Goal: Find specific fact

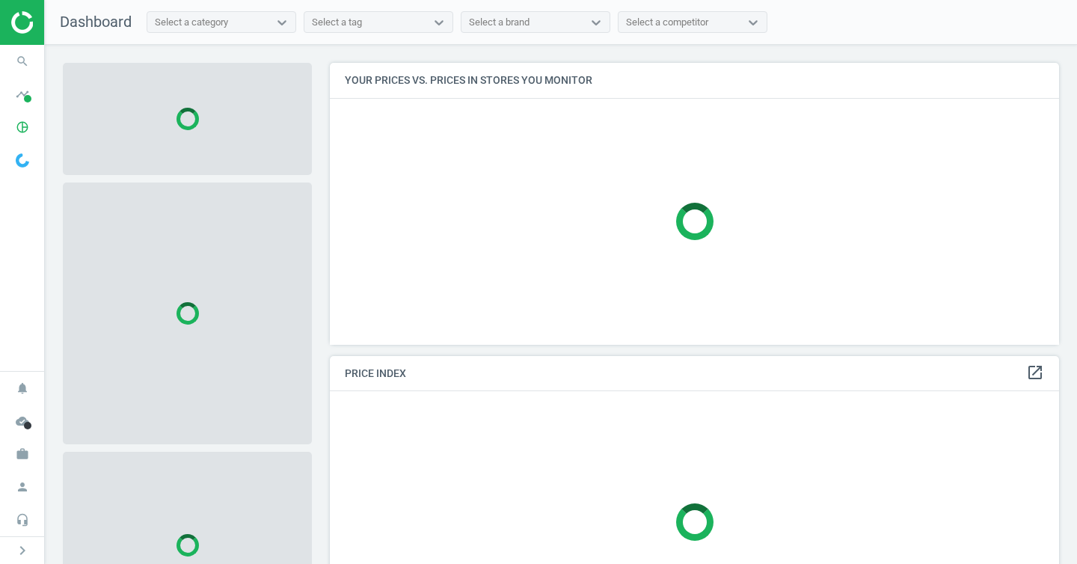
scroll to position [7, 7]
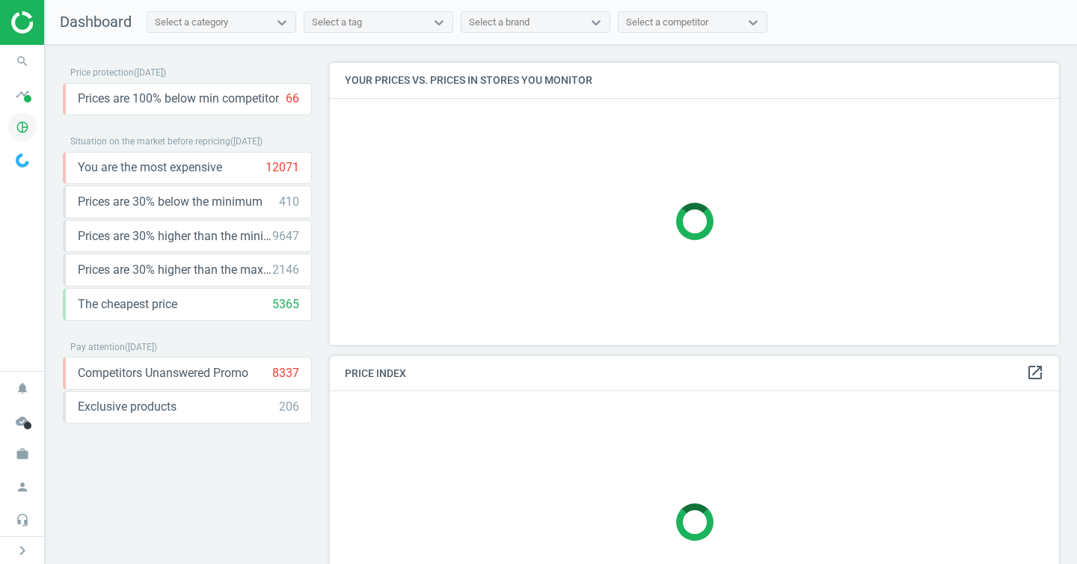
click at [16, 132] on icon "pie_chart_outlined" at bounding box center [22, 127] width 28 height 28
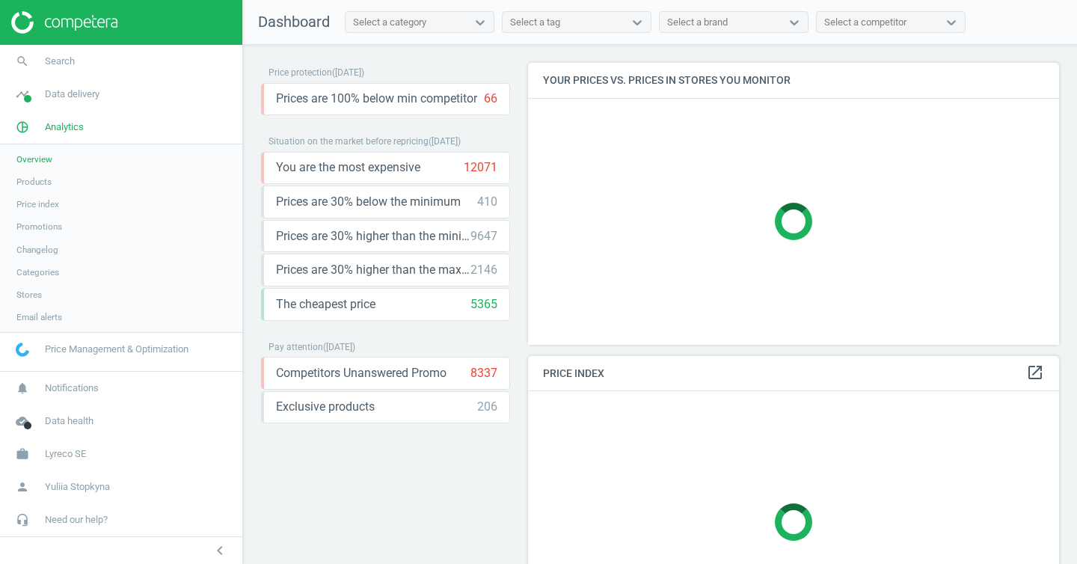
click at [46, 184] on span "Products" at bounding box center [33, 182] width 35 height 12
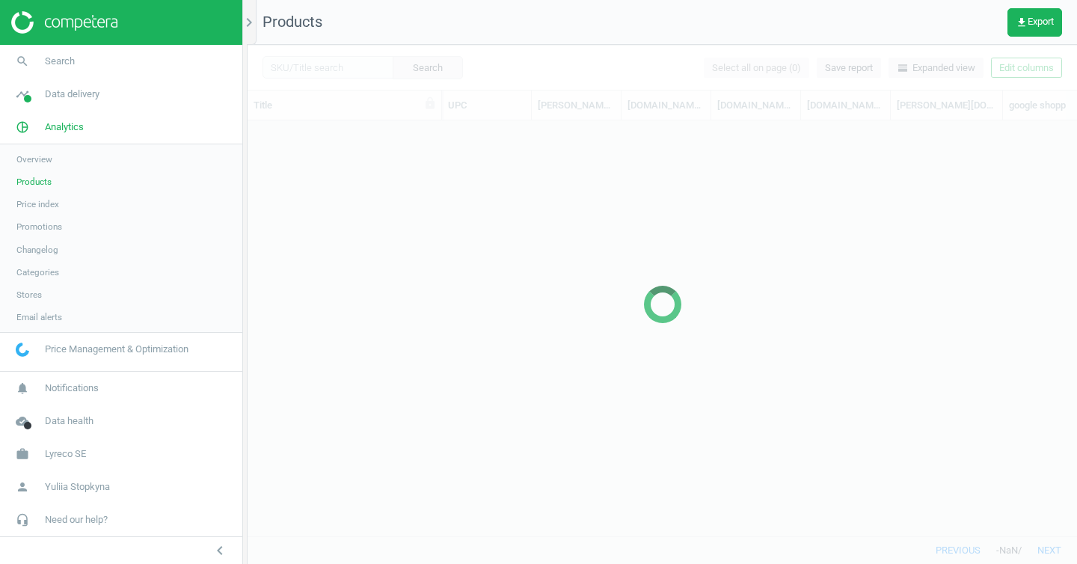
scroll to position [393, 818]
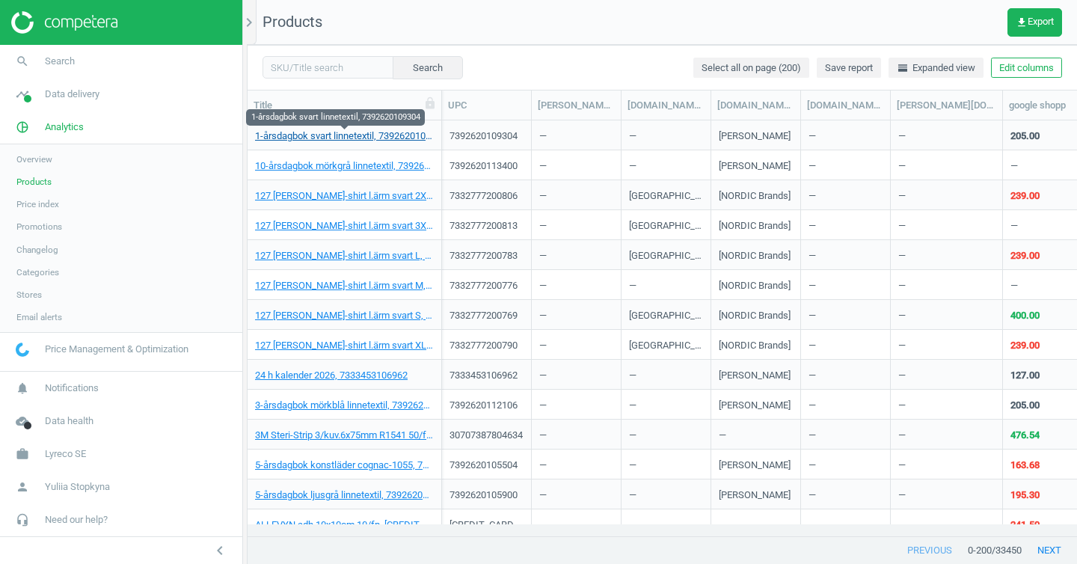
click at [304, 135] on link "1-årsdagbok svart linnetextil, 7392620109304" at bounding box center [344, 135] width 179 height 13
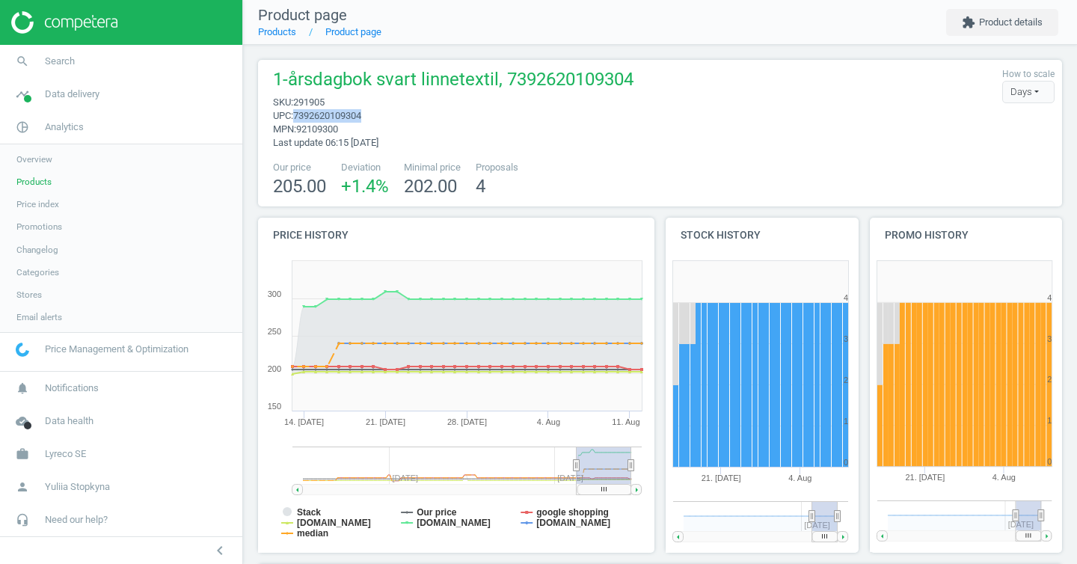
drag, startPoint x: 299, startPoint y: 115, endPoint x: 373, endPoint y: 117, distance: 74.1
click at [361, 117] on span "7392620109304" at bounding box center [327, 115] width 68 height 11
copy span "7392620109304"
